Goal: Task Accomplishment & Management: Use online tool/utility

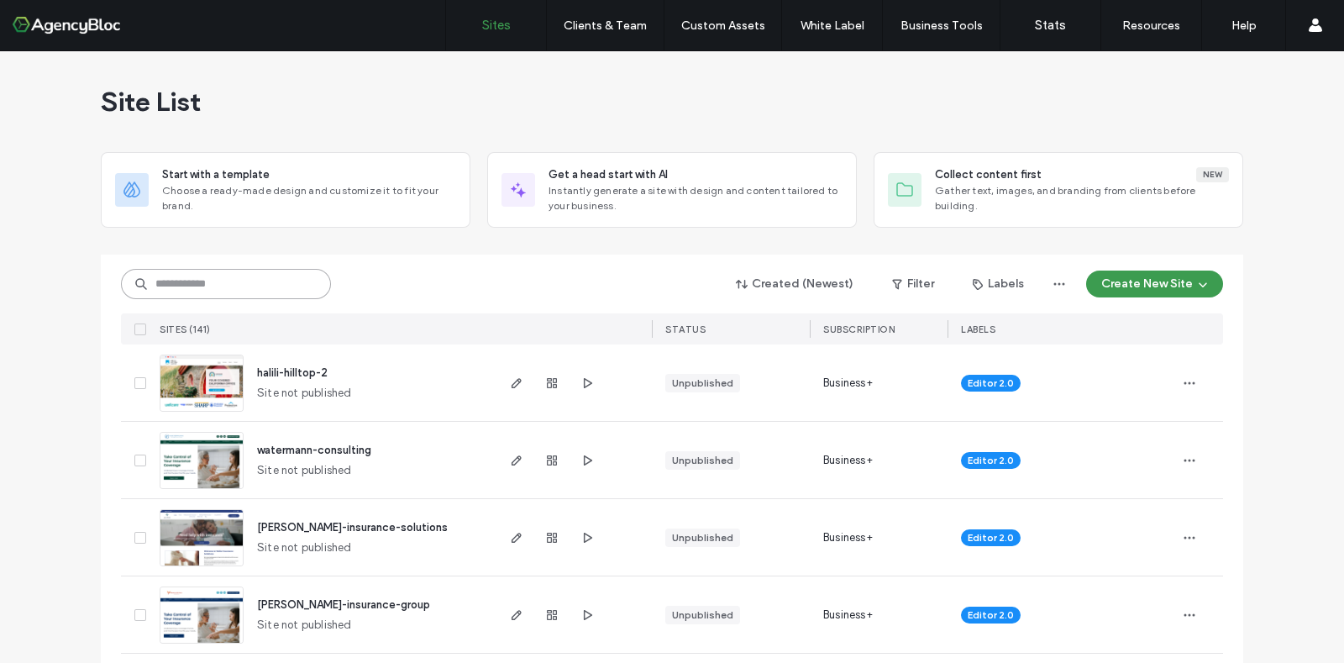
click at [229, 275] on input at bounding box center [226, 284] width 210 height 30
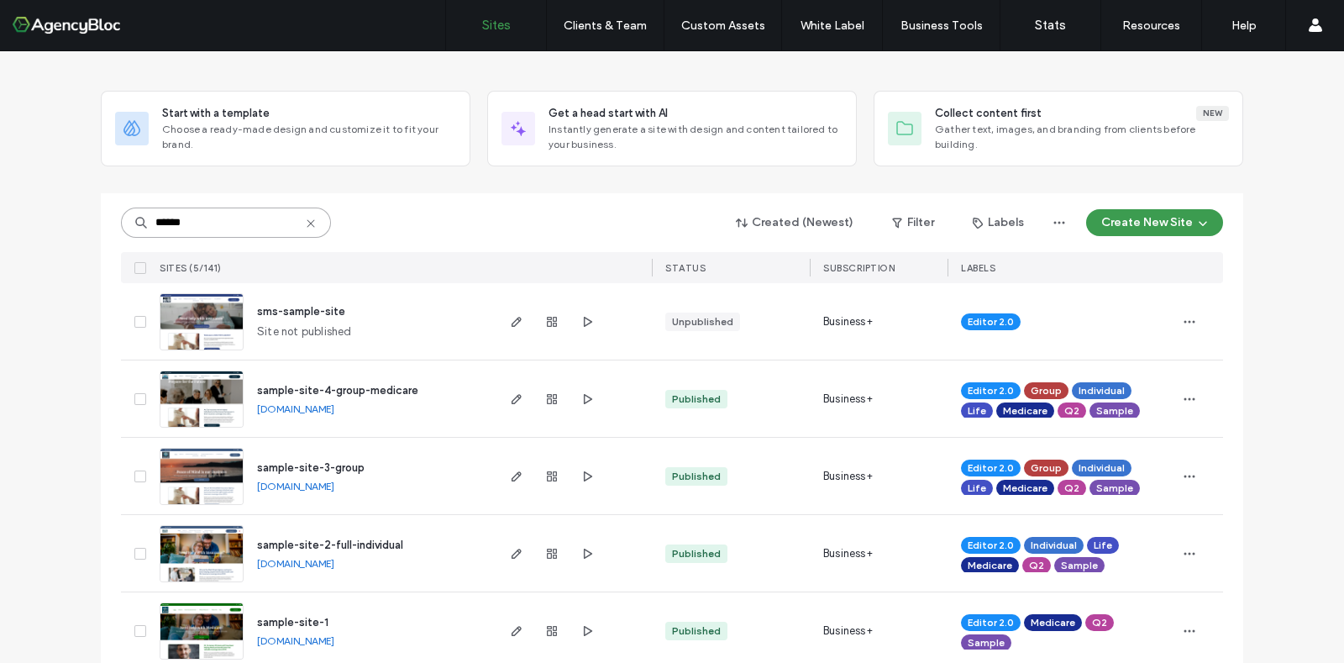
scroll to position [87, 0]
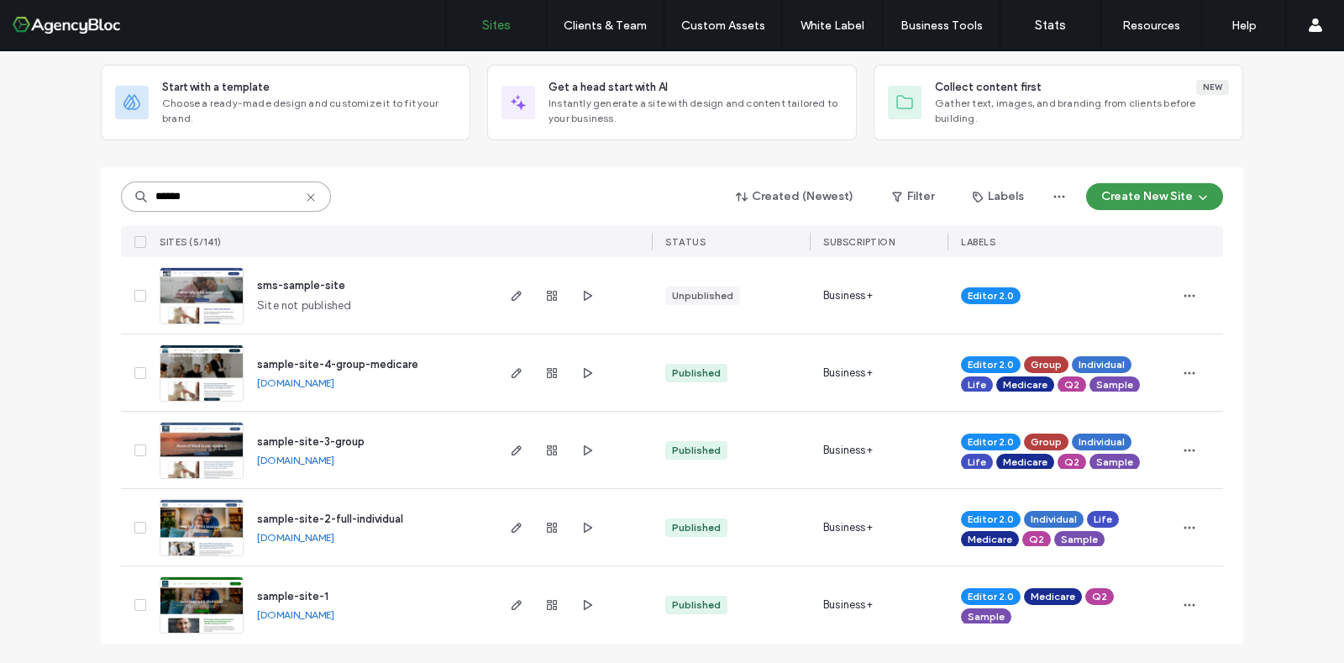
type input "******"
click at [209, 517] on img at bounding box center [201, 557] width 82 height 114
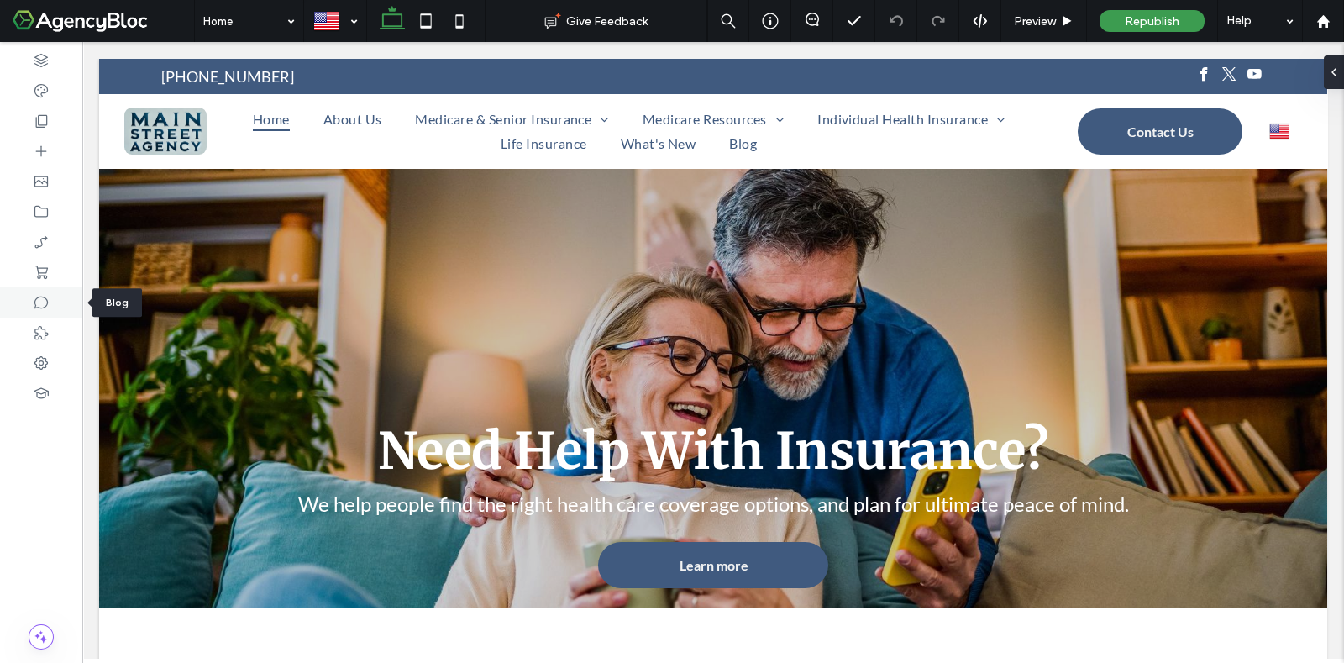
click at [49, 307] on icon at bounding box center [41, 302] width 17 height 17
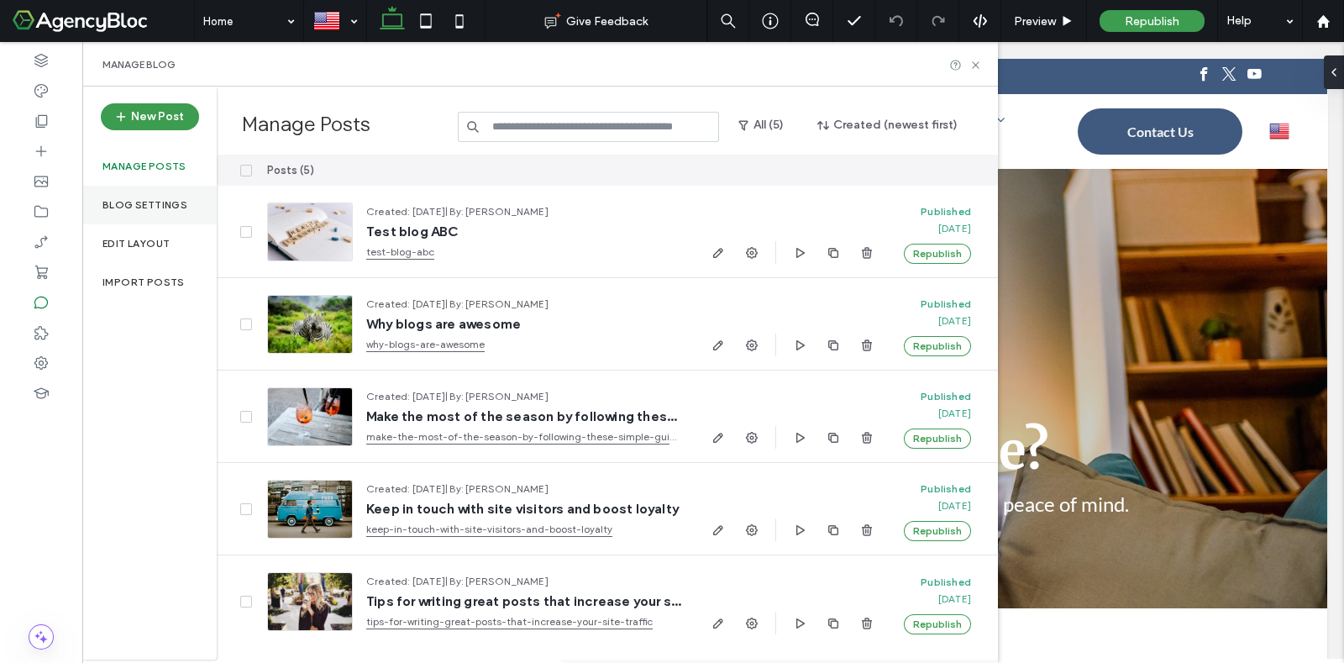
click at [160, 203] on label "Blog Settings" at bounding box center [144, 205] width 85 height 12
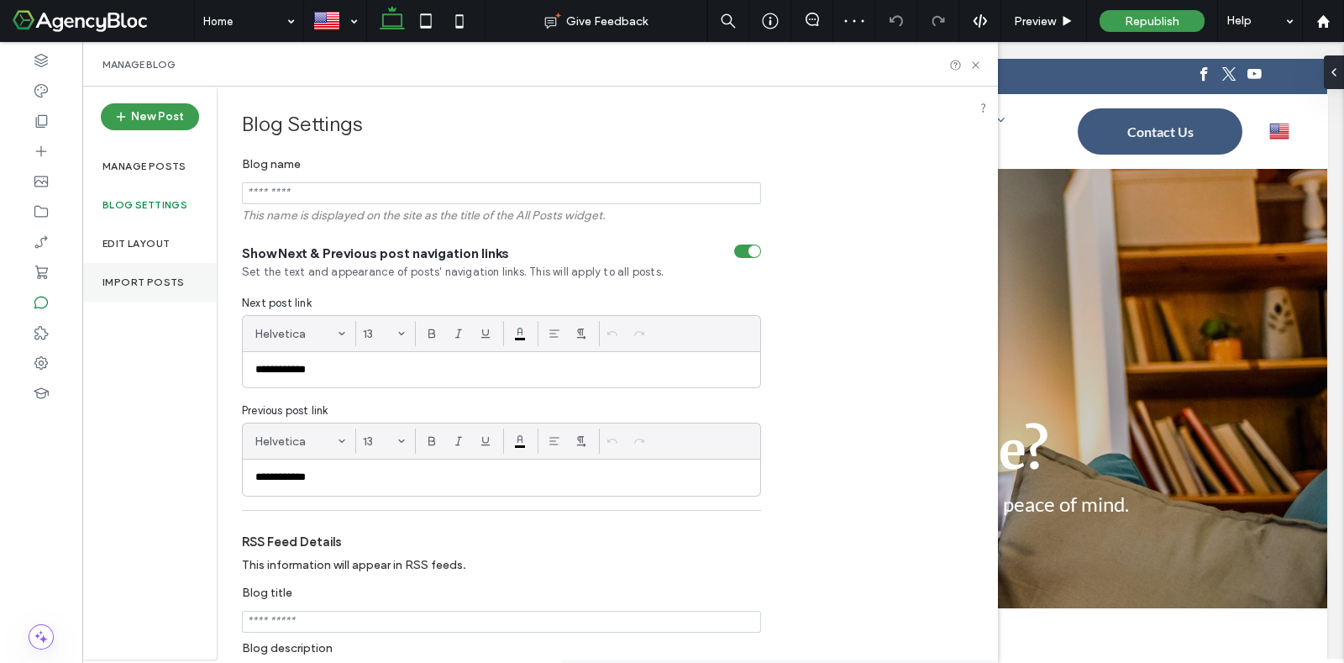
click at [182, 281] on div "Import Posts" at bounding box center [149, 282] width 134 height 39
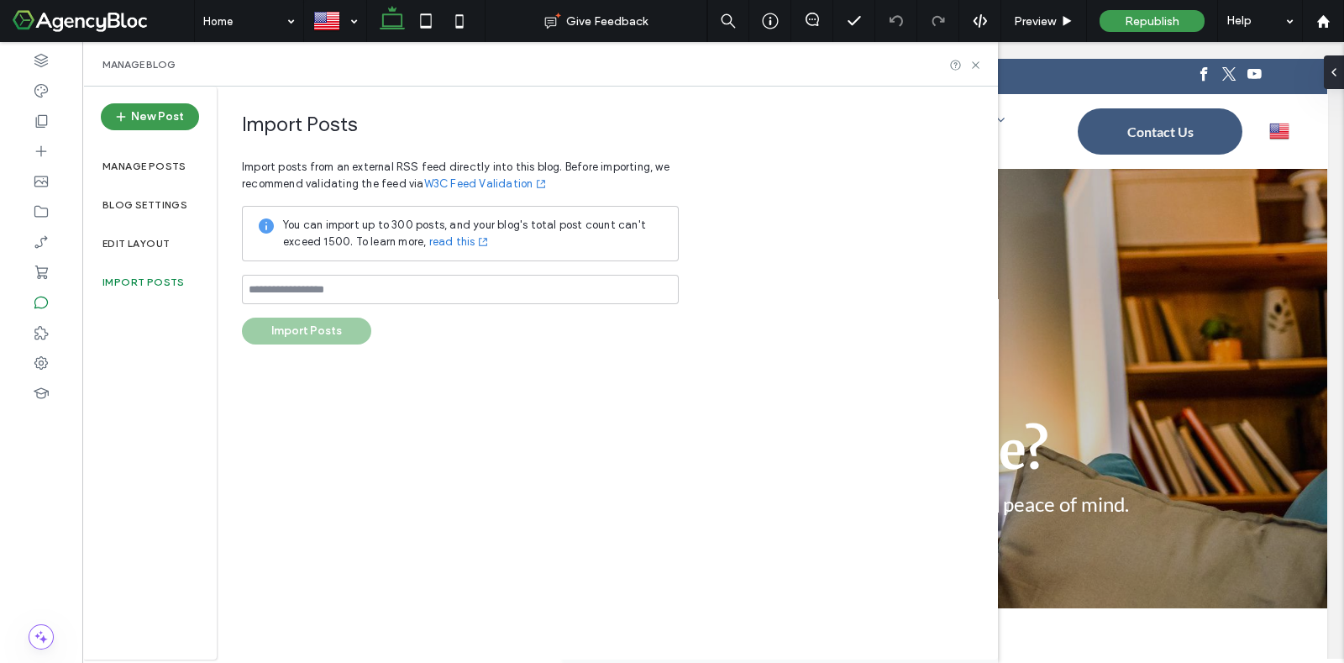
click at [467, 185] on link "W3C Feed Validation" at bounding box center [486, 184] width 124 height 17
